Goal: Browse casually: Explore the website without a specific task or goal

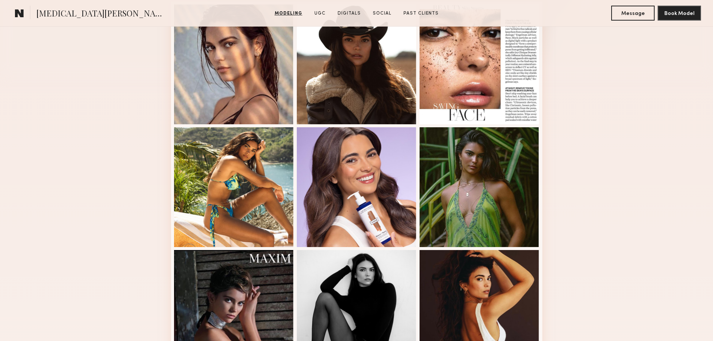
scroll to position [183, 0]
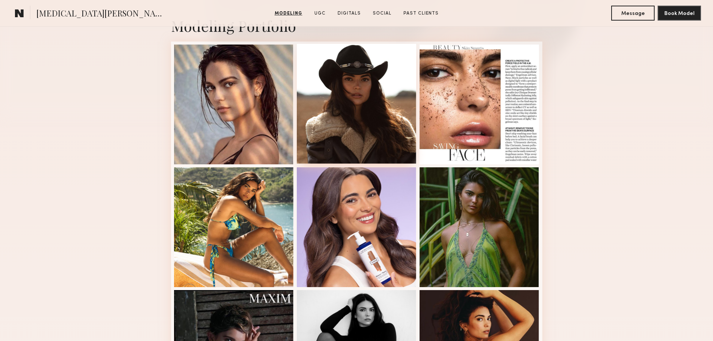
click at [375, 139] on div at bounding box center [357, 104] width 120 height 120
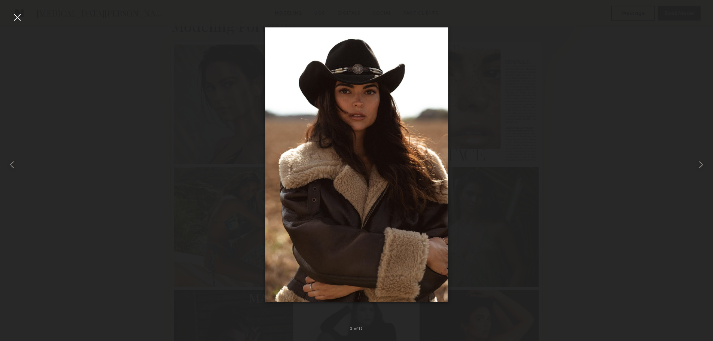
click at [541, 171] on div at bounding box center [356, 164] width 713 height 305
click at [22, 17] on div at bounding box center [17, 17] width 12 height 12
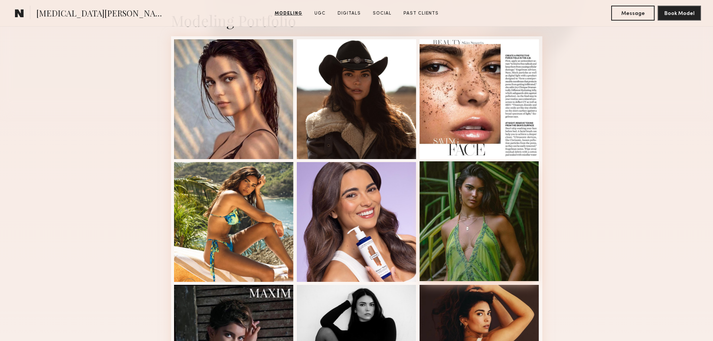
scroll to position [370, 0]
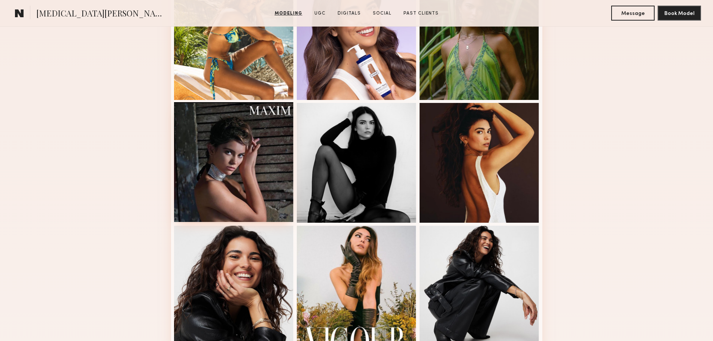
click at [266, 186] on div at bounding box center [234, 162] width 120 height 120
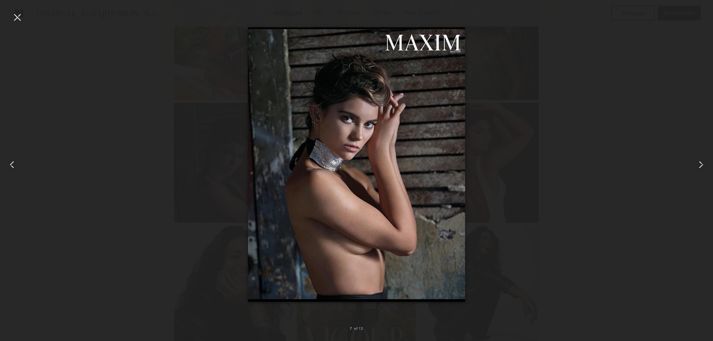
click at [523, 262] on div at bounding box center [356, 164] width 713 height 305
click at [580, 187] on div at bounding box center [356, 164] width 713 height 305
click at [18, 18] on div at bounding box center [17, 17] width 12 height 12
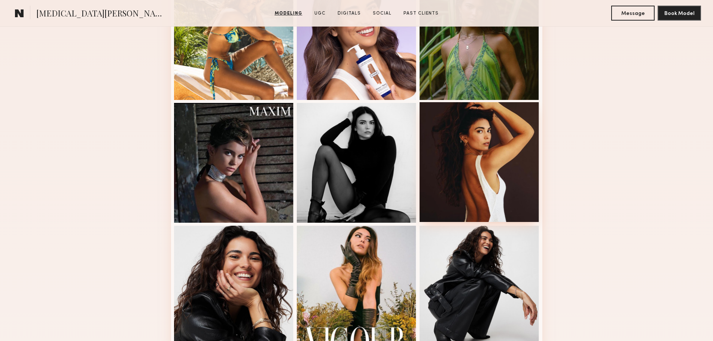
click at [455, 185] on div at bounding box center [479, 162] width 120 height 120
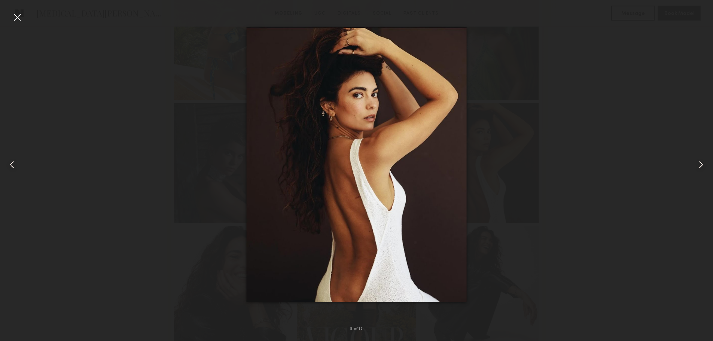
click at [168, 211] on div at bounding box center [356, 164] width 713 height 305
click at [506, 292] on div at bounding box center [356, 164] width 713 height 305
click at [695, 40] on div at bounding box center [698, 164] width 28 height 305
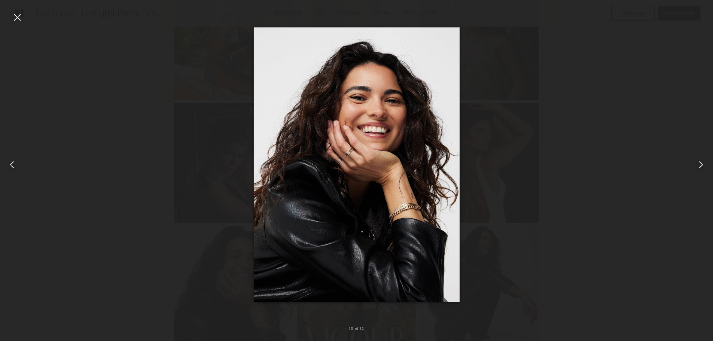
click at [63, 50] on div at bounding box center [356, 164] width 713 height 305
click at [15, 16] on div at bounding box center [17, 17] width 12 height 12
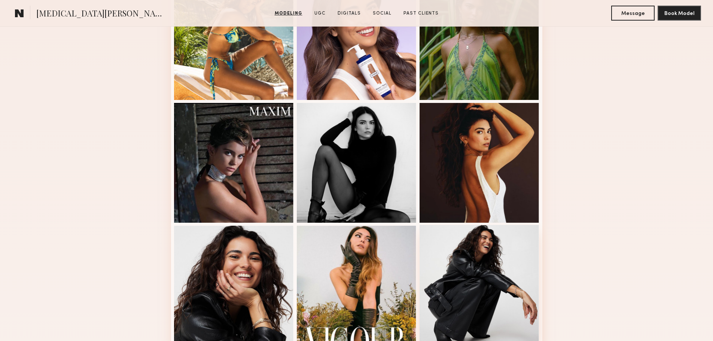
click at [477, 306] on div at bounding box center [479, 285] width 120 height 120
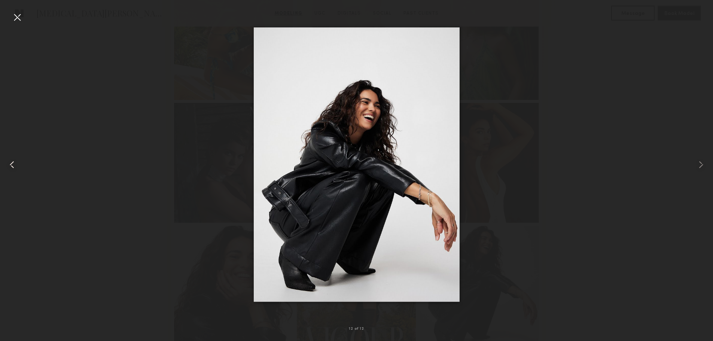
click at [12, 25] on div at bounding box center [14, 164] width 28 height 305
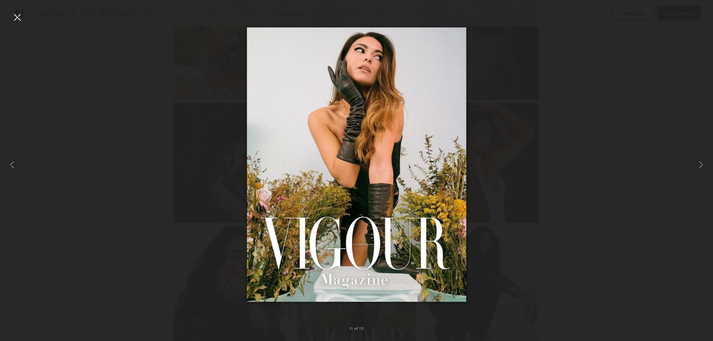
click at [15, 20] on div at bounding box center [17, 17] width 12 height 12
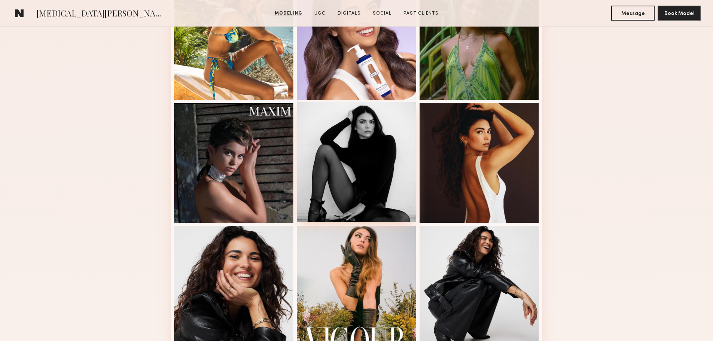
click at [350, 151] on div at bounding box center [357, 162] width 120 height 120
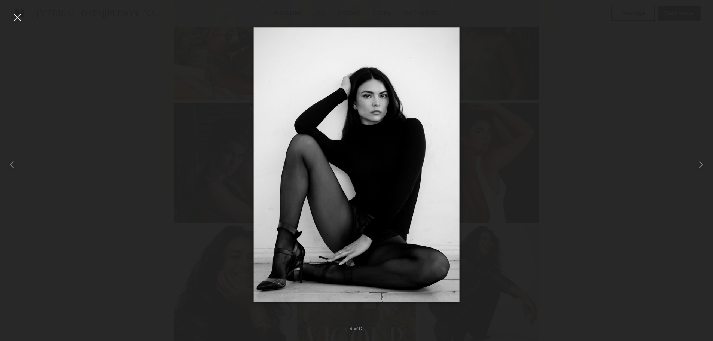
click at [85, 121] on div at bounding box center [356, 164] width 713 height 305
click at [15, 15] on div at bounding box center [17, 17] width 12 height 12
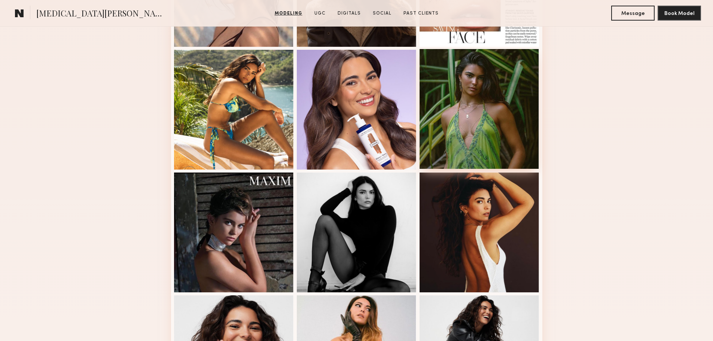
scroll to position [258, 0]
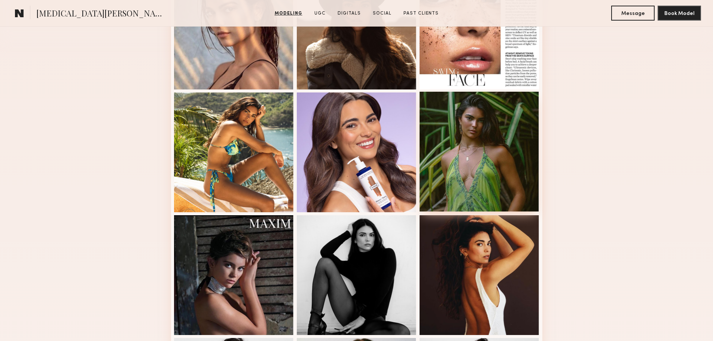
click at [479, 135] on div at bounding box center [479, 152] width 120 height 120
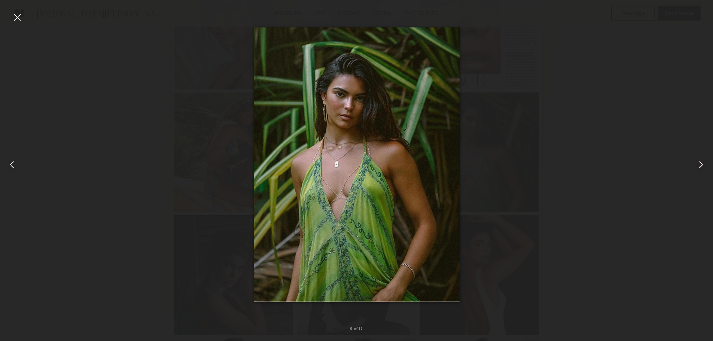
click at [16, 20] on div at bounding box center [17, 17] width 12 height 12
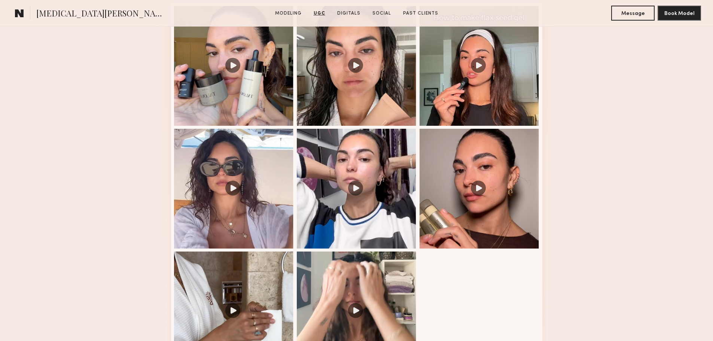
scroll to position [819, 0]
